Goal: Transaction & Acquisition: Purchase product/service

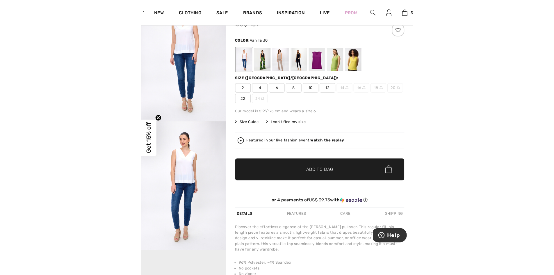
scroll to position [76, 0]
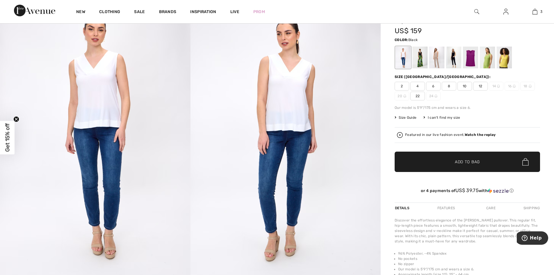
click at [253, 57] on div at bounding box center [420, 58] width 15 height 22
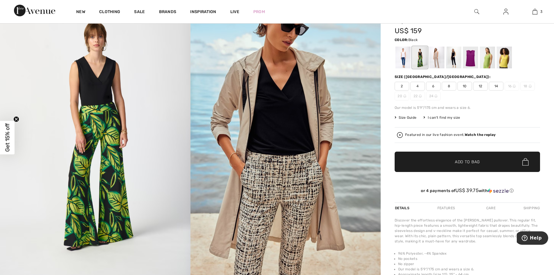
click at [253, 86] on span "8" at bounding box center [449, 86] width 15 height 9
click at [253, 162] on span "✔ Added to Bag" at bounding box center [459, 162] width 36 height 6
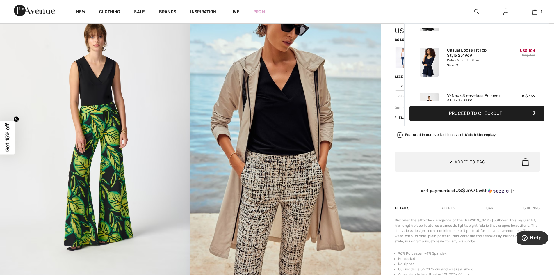
scroll to position [109, 0]
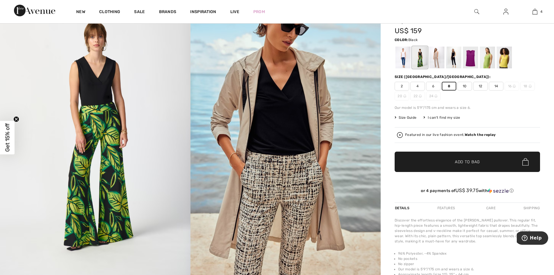
click at [253, 130] on div "Featured in our live fashion event. Watch the replay" at bounding box center [468, 135] width 146 height 16
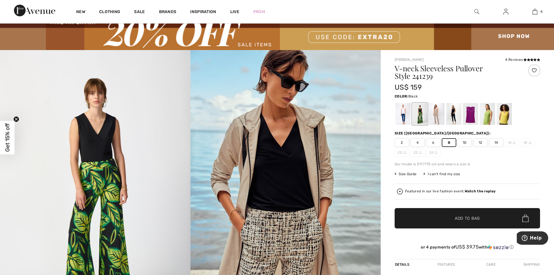
scroll to position [0, 0]
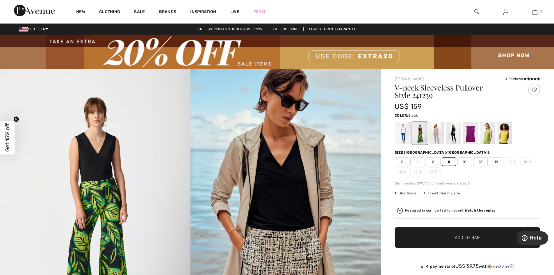
click at [253, 57] on img at bounding box center [277, 52] width 554 height 35
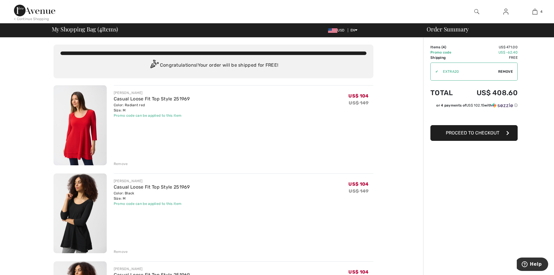
drag, startPoint x: 554, startPoint y: 84, endPoint x: 559, endPoint y: 56, distance: 27.7
click at [554, 56] on html "We value your privacy We use cookies to enhance your browsing experience, serve…" at bounding box center [277, 137] width 554 height 275
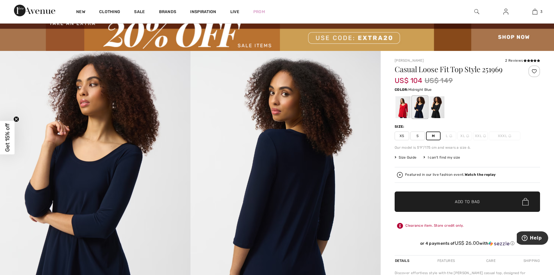
scroll to position [63, 0]
click at [192, 39] on img at bounding box center [277, 33] width 554 height 35
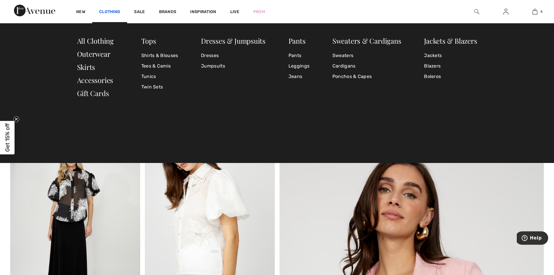
click at [111, 12] on link "Clothing" at bounding box center [109, 12] width 21 height 6
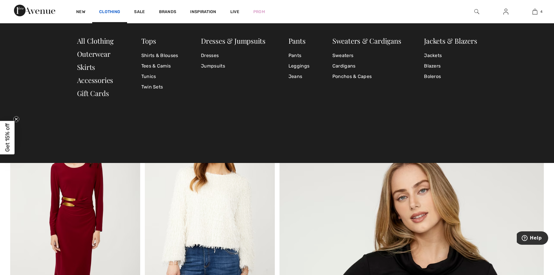
click at [118, 13] on link "Clothing" at bounding box center [109, 12] width 21 height 6
click at [148, 75] on link "Tunics" at bounding box center [159, 76] width 37 height 10
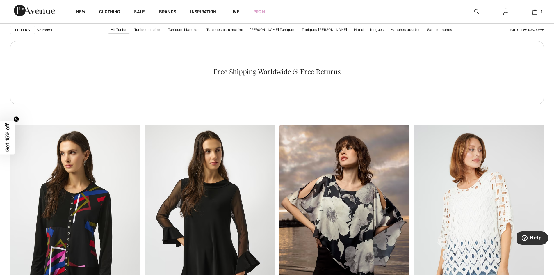
scroll to position [1050, 0]
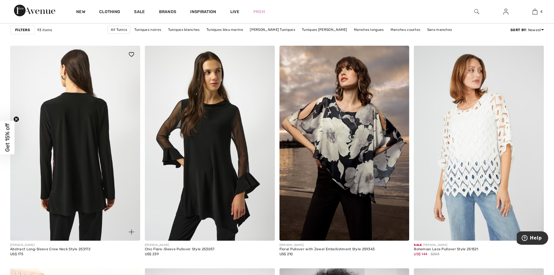
click at [66, 153] on img at bounding box center [75, 143] width 130 height 195
